Goal: Task Accomplishment & Management: Complete application form

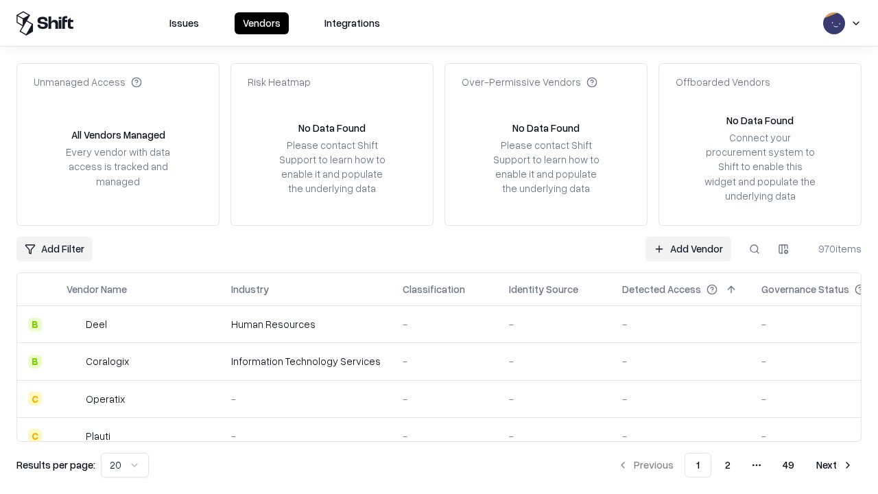
click at [688, 248] on link "Add Vendor" at bounding box center [689, 249] width 86 height 25
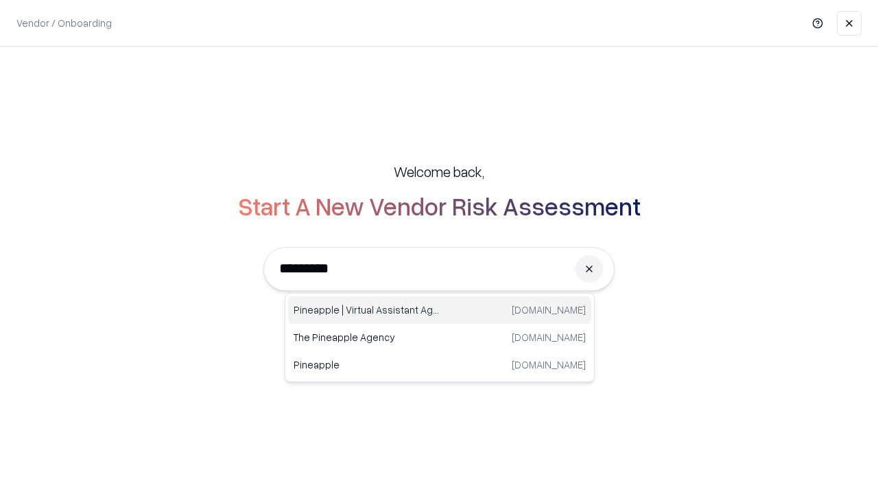
click at [440, 310] on div "Pineapple | Virtual Assistant Agency [DOMAIN_NAME]" at bounding box center [439, 309] width 303 height 27
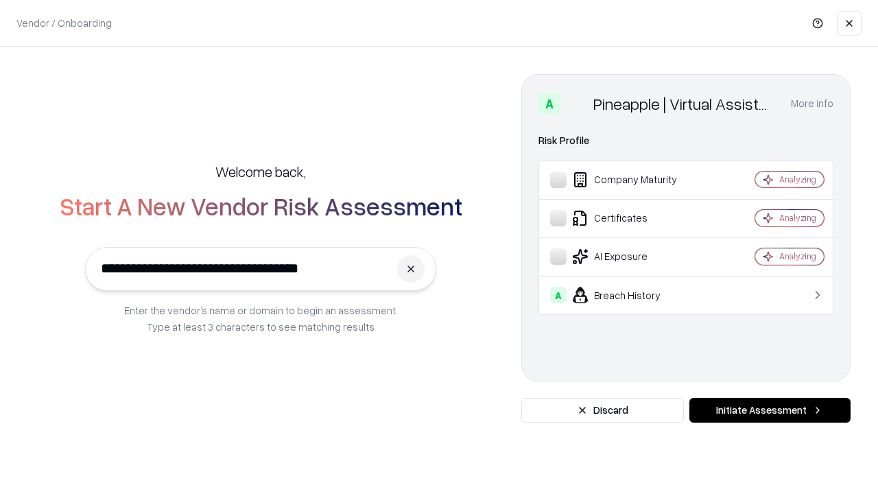
type input "**********"
click at [770, 410] on button "Initiate Assessment" at bounding box center [770, 410] width 161 height 25
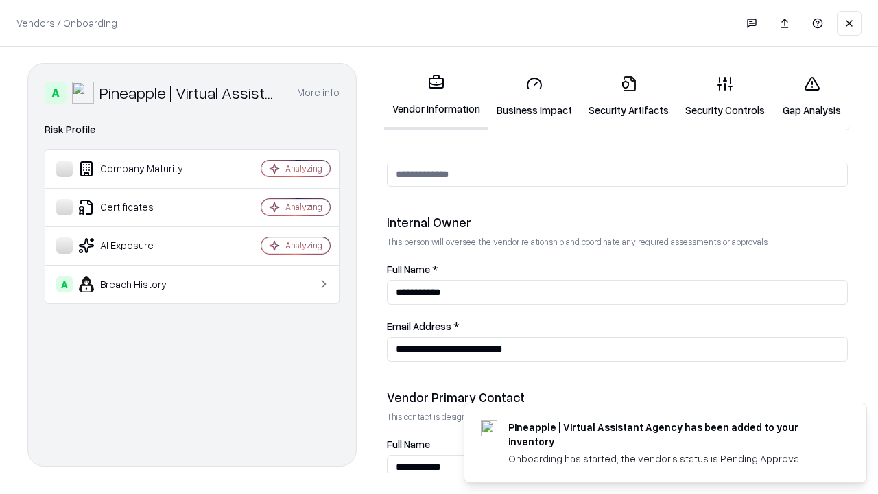
scroll to position [711, 0]
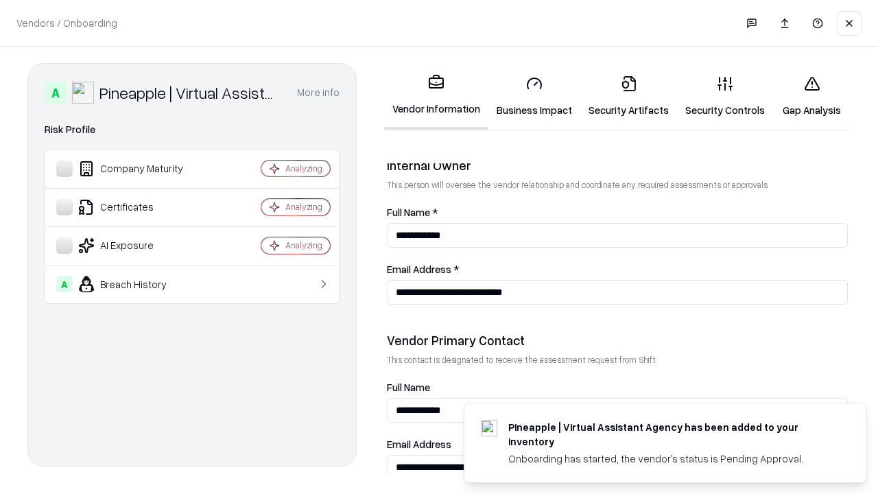
click at [629, 96] on link "Security Artifacts" at bounding box center [628, 96] width 97 height 64
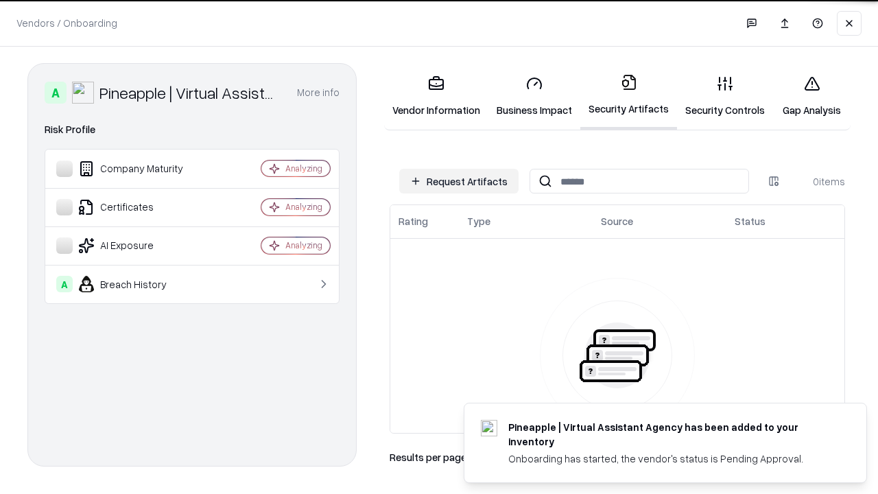
click at [459, 181] on button "Request Artifacts" at bounding box center [458, 181] width 119 height 25
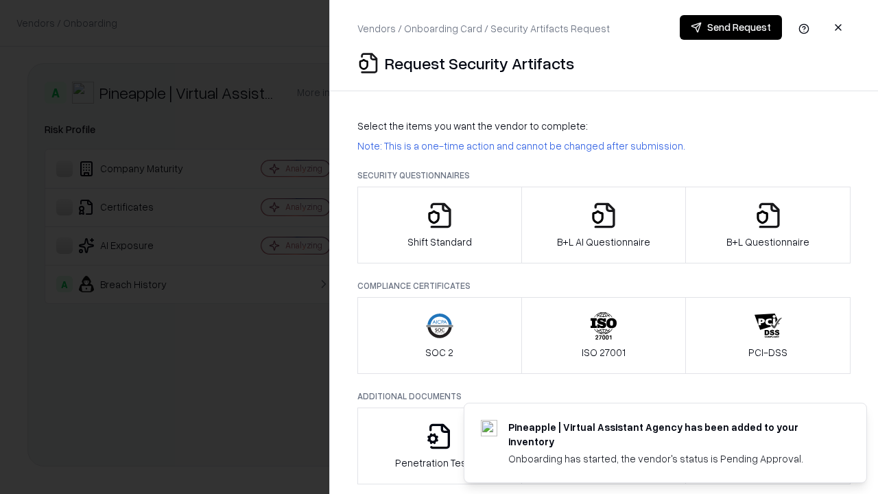
click at [768, 225] on icon "button" at bounding box center [768, 215] width 27 height 27
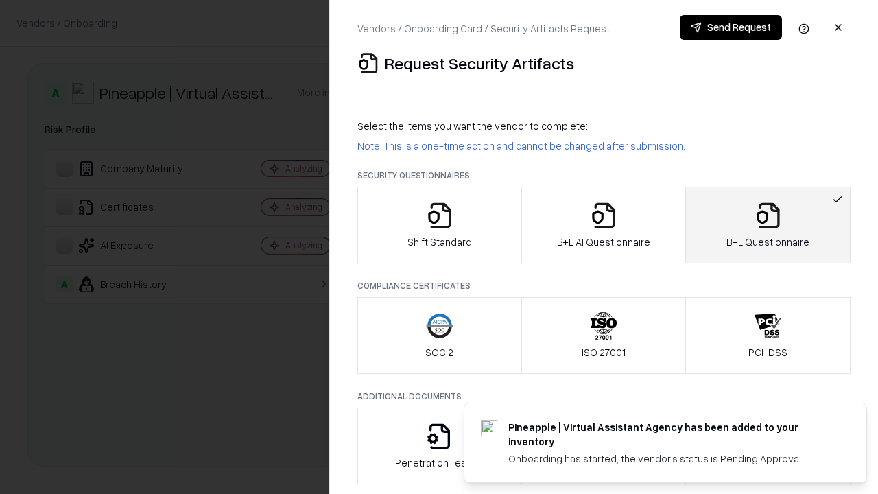
click at [603, 225] on icon "button" at bounding box center [603, 215] width 27 height 27
click at [731, 27] on button "Send Request" at bounding box center [731, 27] width 102 height 25
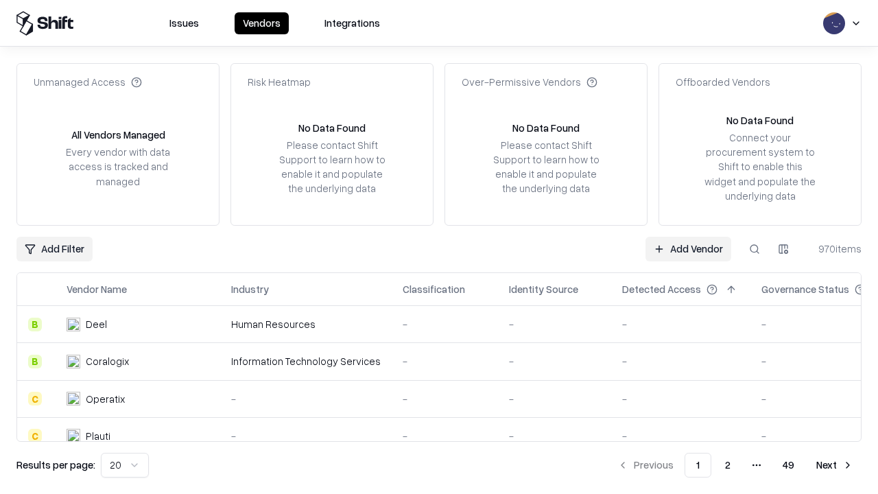
click at [755, 248] on button at bounding box center [754, 249] width 25 height 25
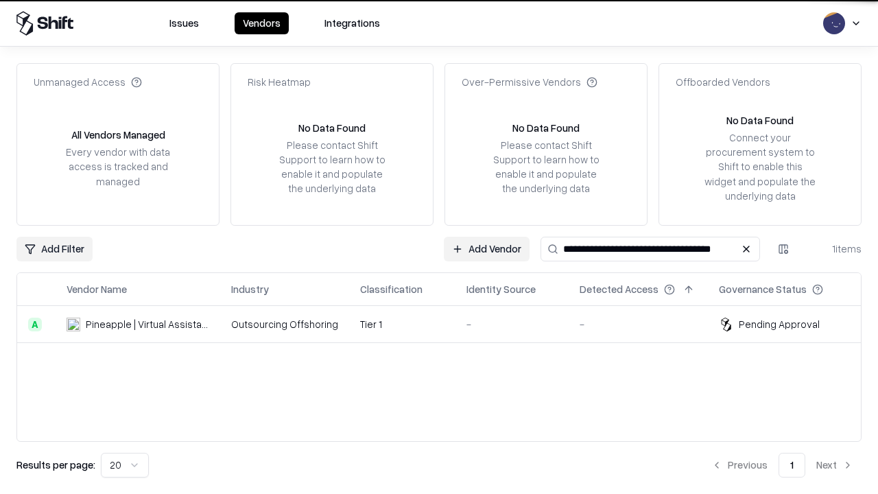
type input "**********"
click at [447, 324] on td "Tier 1" at bounding box center [402, 324] width 106 height 37
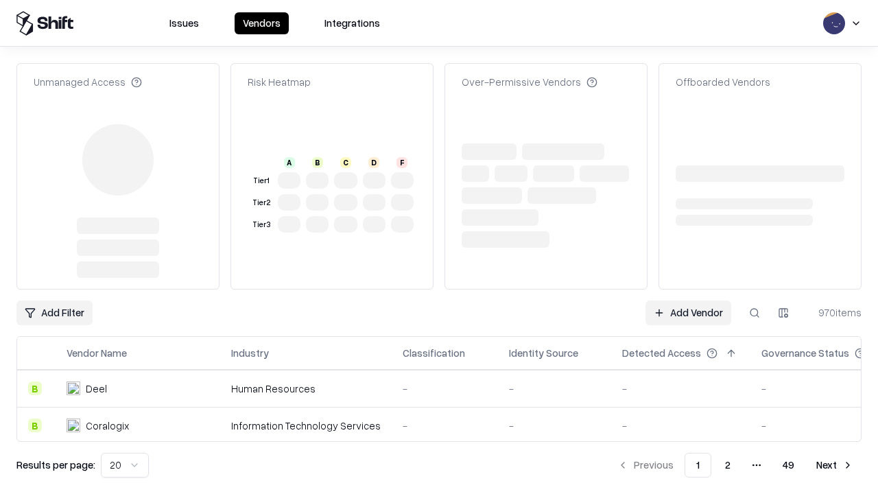
click at [688, 301] on link "Add Vendor" at bounding box center [689, 313] width 86 height 25
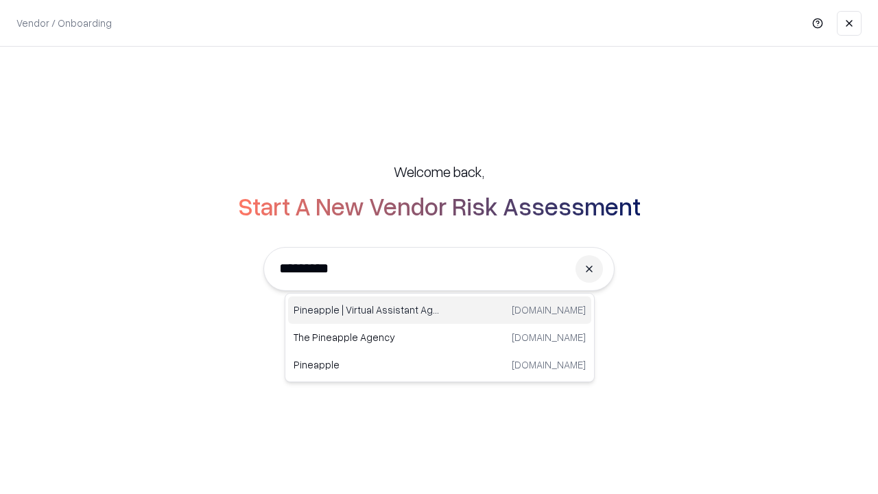
click at [440, 310] on div "Pineapple | Virtual Assistant Agency [DOMAIN_NAME]" at bounding box center [439, 309] width 303 height 27
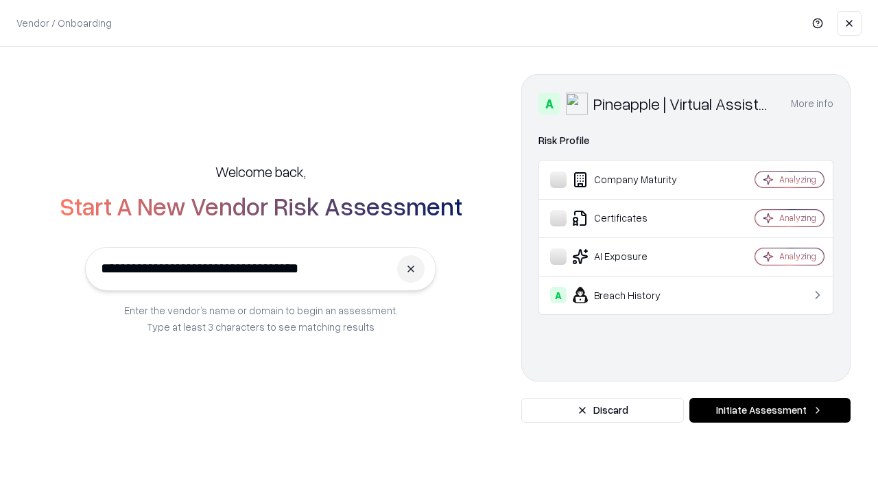
type input "**********"
click at [770, 410] on button "Initiate Assessment" at bounding box center [770, 410] width 161 height 25
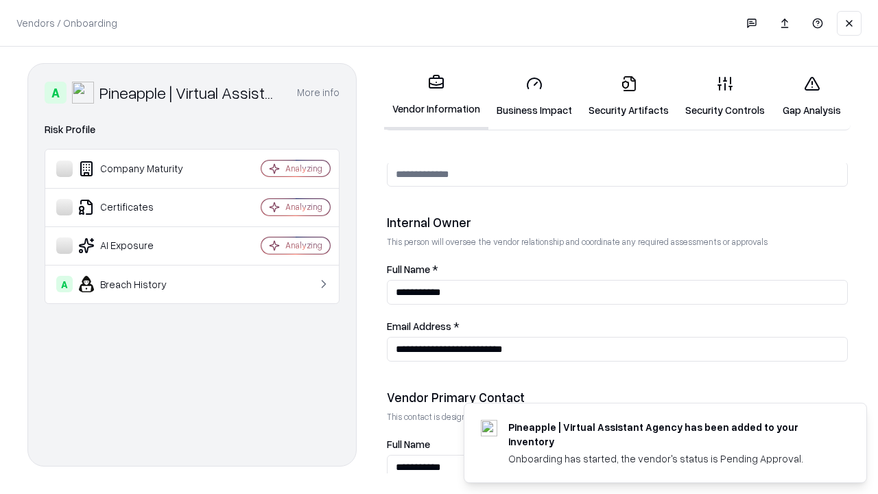
scroll to position [711, 0]
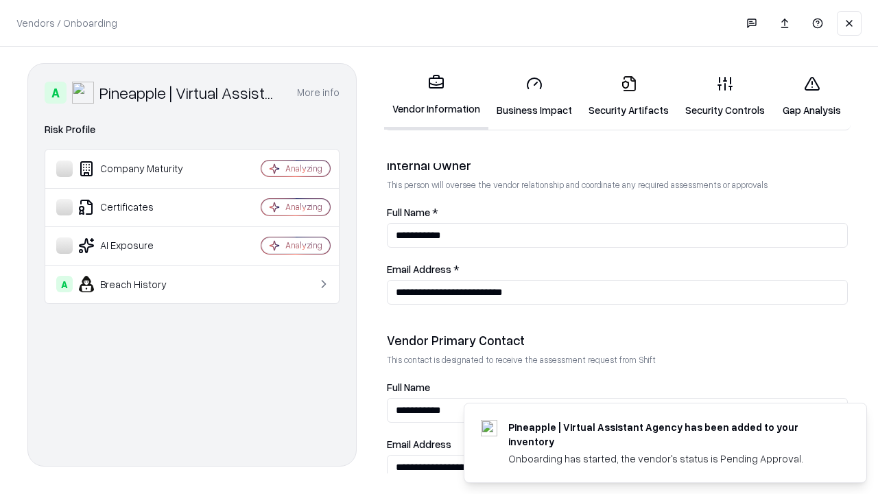
click at [812, 96] on link "Gap Analysis" at bounding box center [812, 96] width 78 height 64
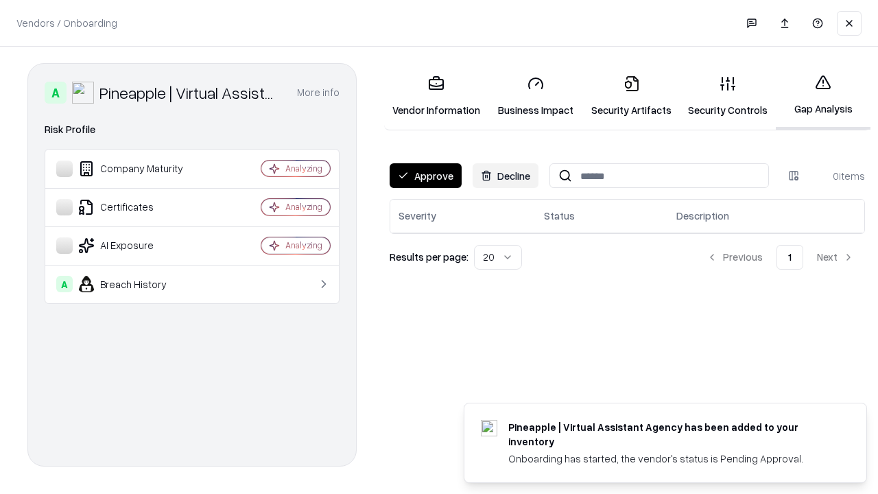
click at [425, 176] on button "Approve" at bounding box center [426, 175] width 72 height 25
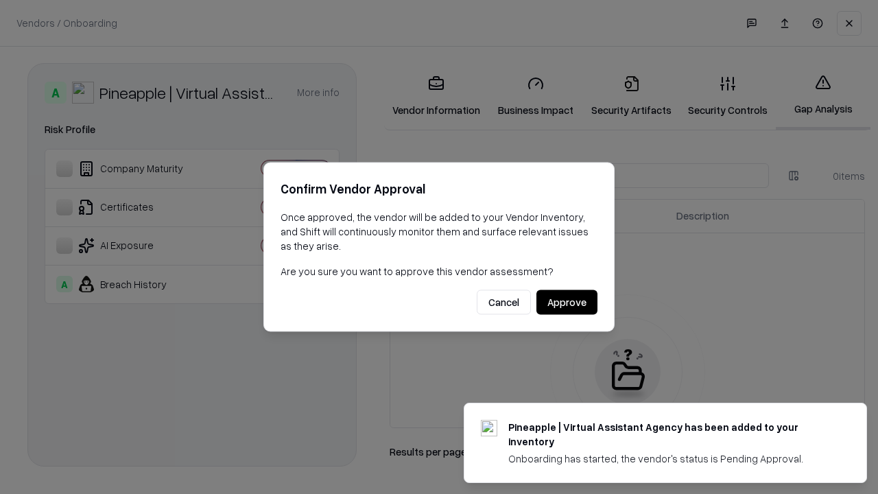
click at [567, 302] on button "Approve" at bounding box center [567, 302] width 61 height 25
